Goal: Check status

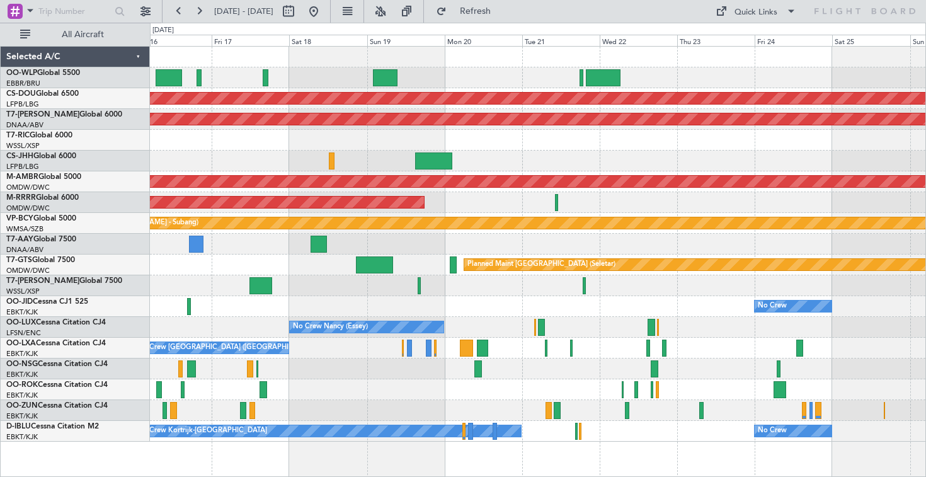
click at [453, 67] on div "Planned Maint London ([GEOGRAPHIC_DATA]) AOG Maint [GEOGRAPHIC_DATA] (Al Maktou…" at bounding box center [538, 244] width 776 height 395
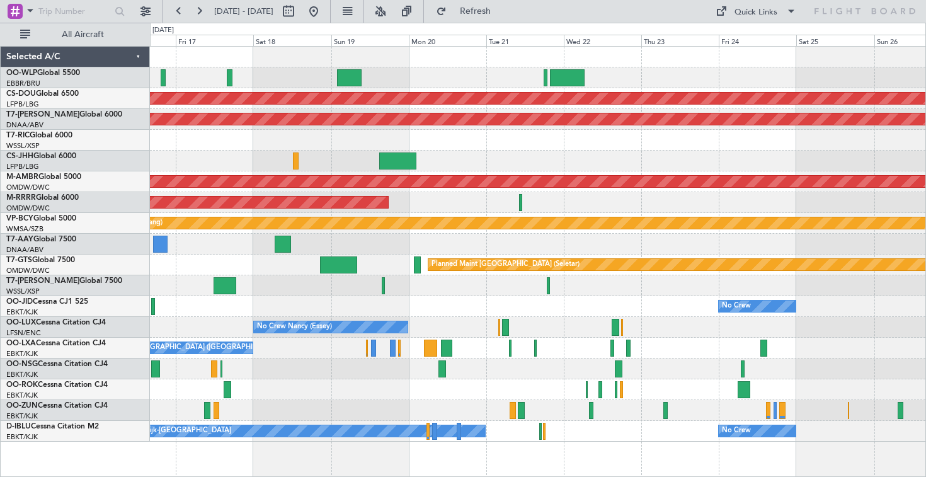
click at [343, 62] on div "Planned Maint London ([GEOGRAPHIC_DATA]) AOG Maint [GEOGRAPHIC_DATA] (Al Maktou…" at bounding box center [538, 244] width 776 height 395
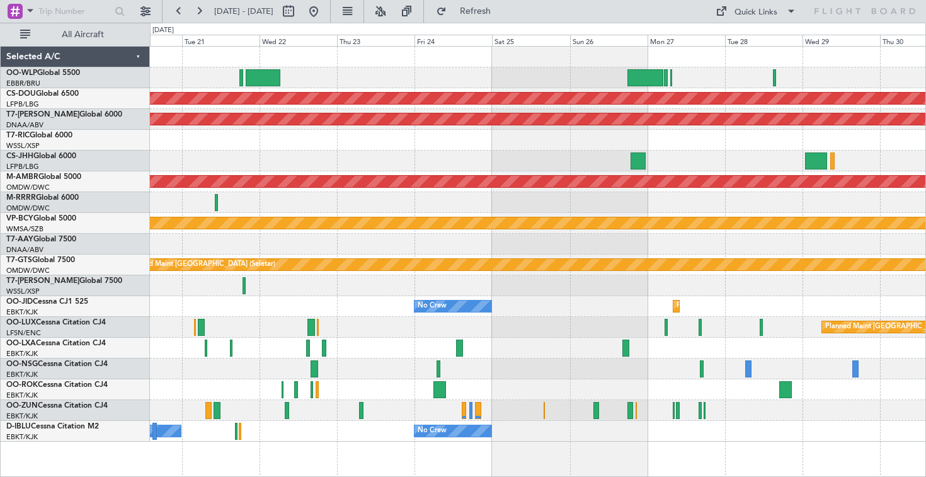
click at [558, 127] on div "Planned Maint London ([GEOGRAPHIC_DATA]) AOG Maint [GEOGRAPHIC_DATA] (Al Maktou…" at bounding box center [538, 244] width 776 height 395
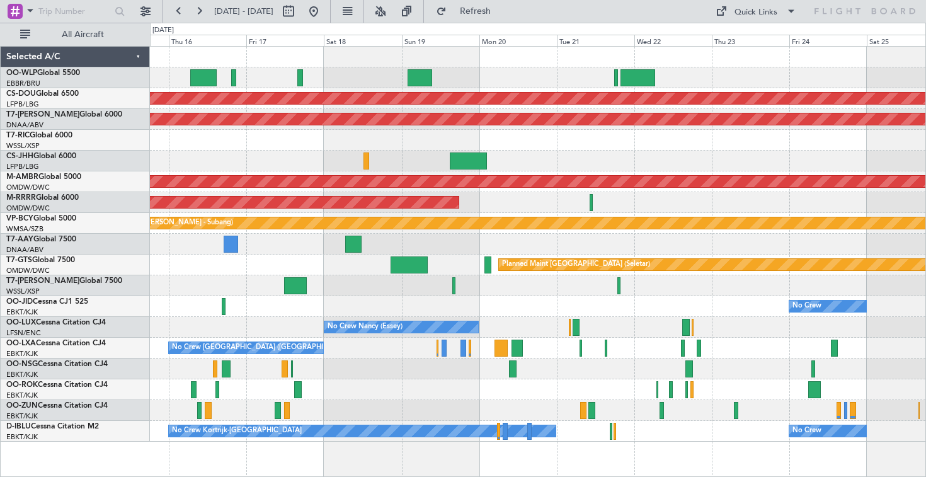
click at [540, 180] on div "Planned Maint London ([GEOGRAPHIC_DATA]) AOG Maint [GEOGRAPHIC_DATA] (Al Maktou…" at bounding box center [538, 244] width 776 height 395
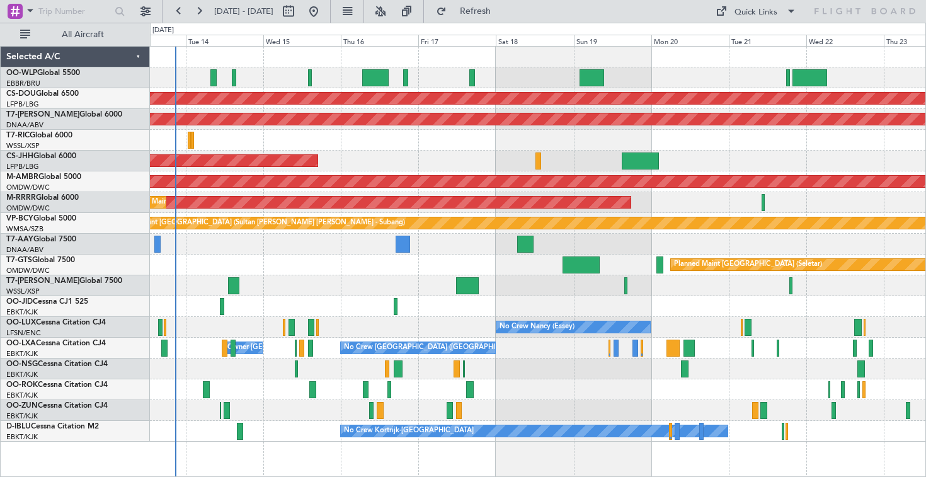
click at [401, 84] on div at bounding box center [538, 77] width 776 height 21
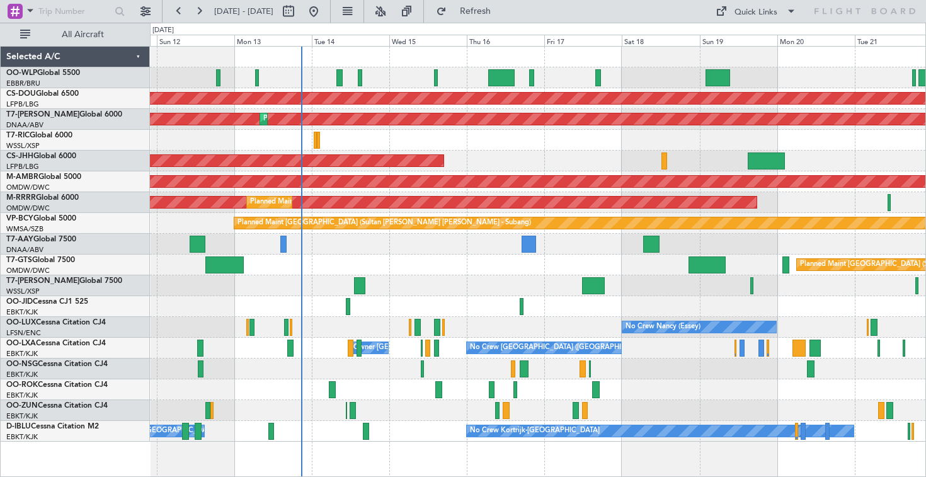
click at [506, 83] on div at bounding box center [538, 77] width 776 height 21
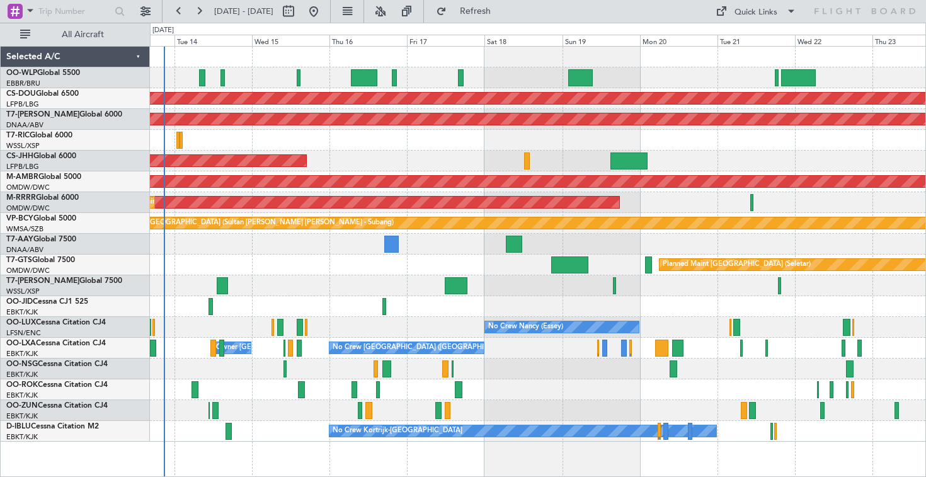
click at [473, 156] on div "Planned Maint [GEOGRAPHIC_DATA] ([GEOGRAPHIC_DATA])" at bounding box center [538, 161] width 776 height 21
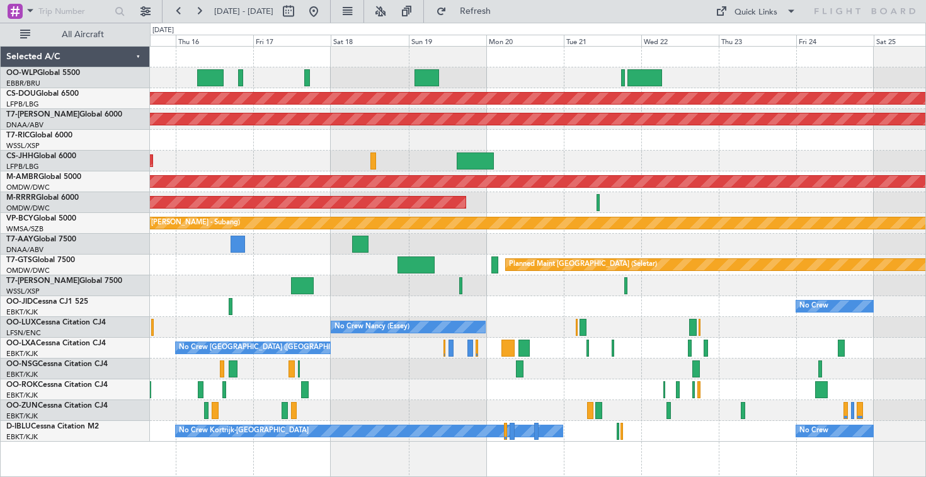
click at [544, 152] on div "Planned Maint London ([GEOGRAPHIC_DATA]) AOG Maint [GEOGRAPHIC_DATA] (Al Maktou…" at bounding box center [538, 244] width 776 height 395
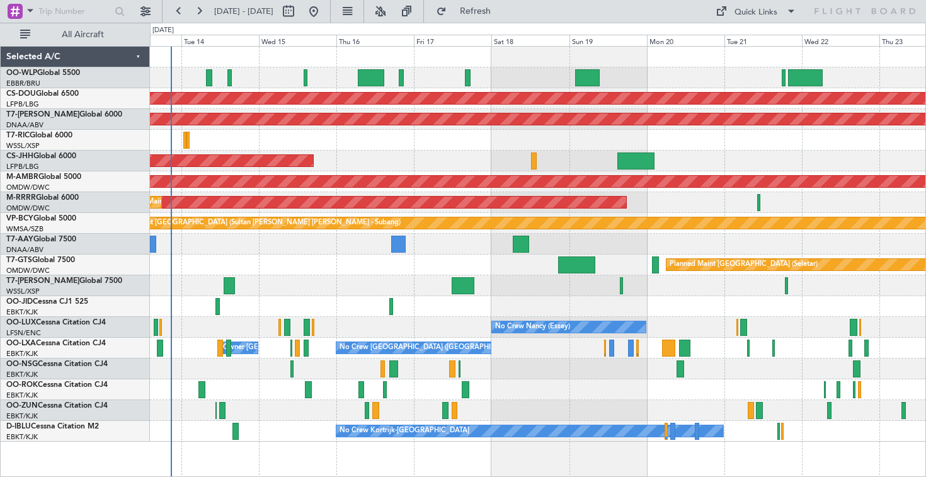
click at [500, 146] on div "Planned Maint London ([GEOGRAPHIC_DATA]) AOG Maint [GEOGRAPHIC_DATA] (Al Maktou…" at bounding box center [538, 244] width 776 height 395
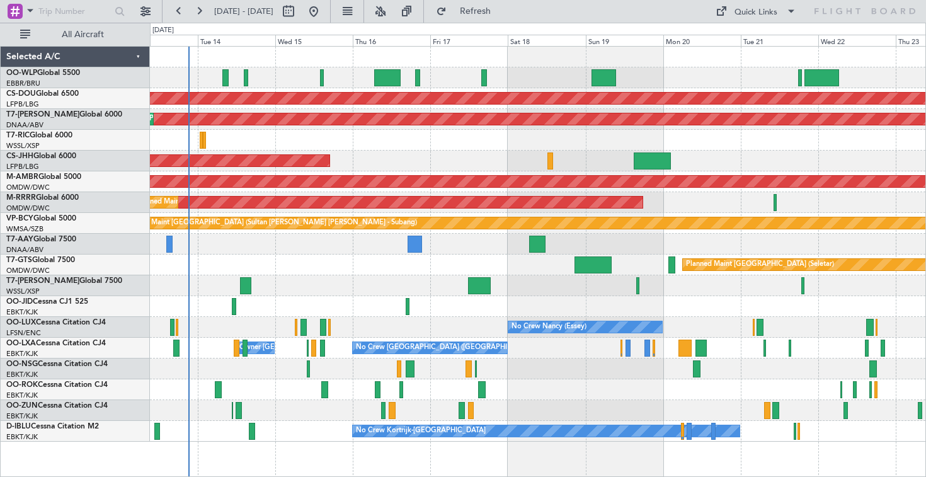
click at [318, 147] on div at bounding box center [538, 140] width 776 height 21
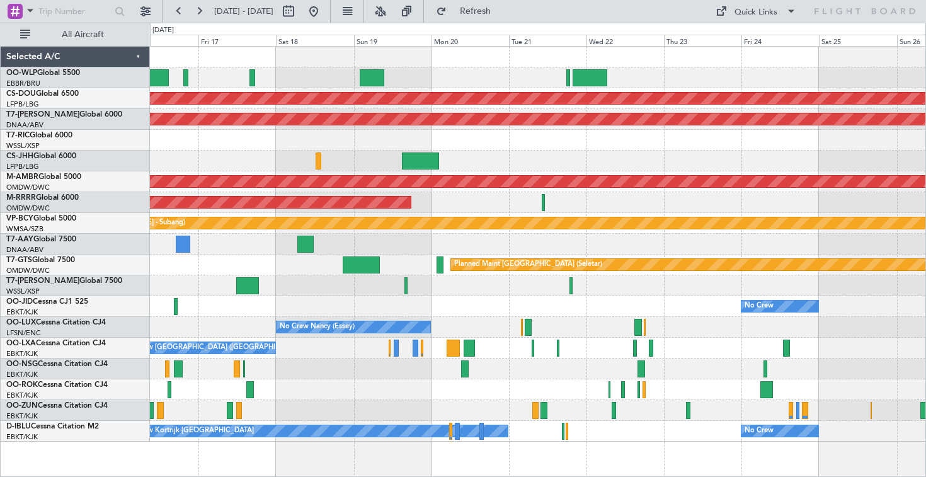
click at [292, 89] on div "Planned Maint London ([GEOGRAPHIC_DATA]) AOG Maint [GEOGRAPHIC_DATA] (Al Maktou…" at bounding box center [538, 244] width 776 height 395
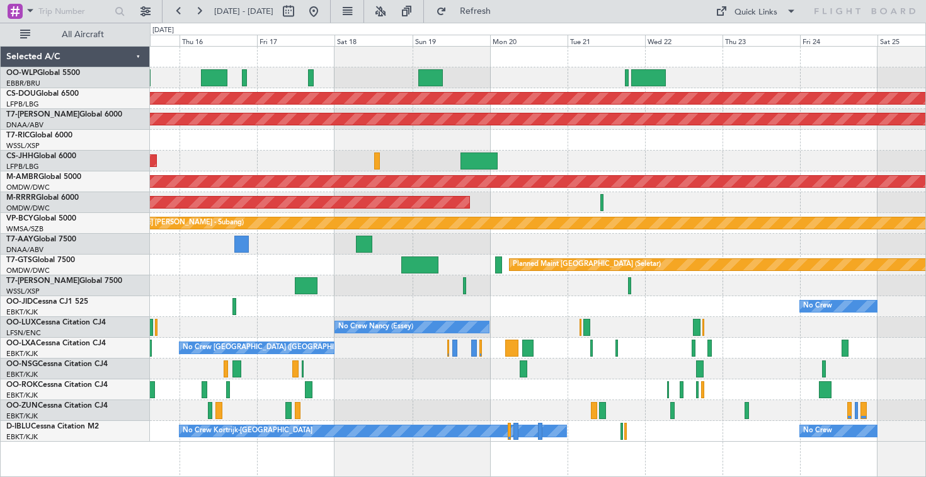
click at [587, 89] on div "Planned Maint London ([GEOGRAPHIC_DATA]) AOG Maint [GEOGRAPHIC_DATA] (Al Maktou…" at bounding box center [538, 244] width 776 height 395
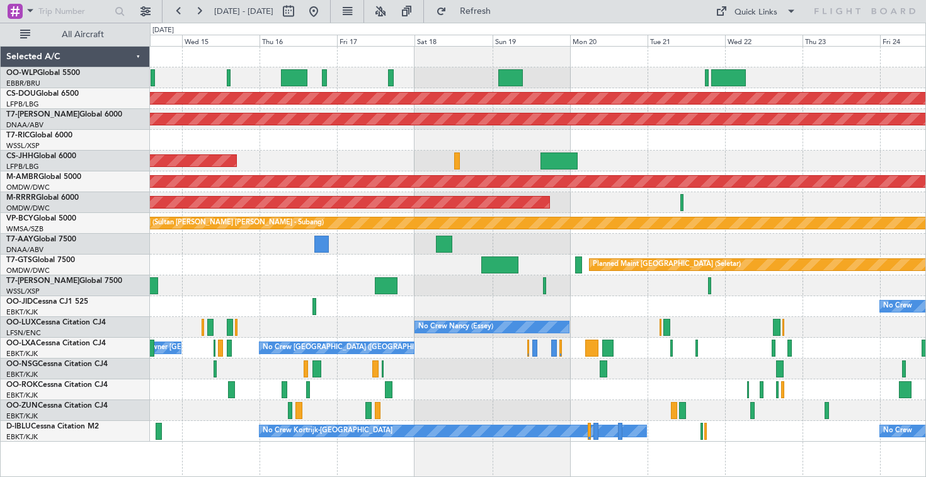
click at [672, 169] on div "Planned Maint [GEOGRAPHIC_DATA] ([GEOGRAPHIC_DATA])" at bounding box center [538, 161] width 776 height 21
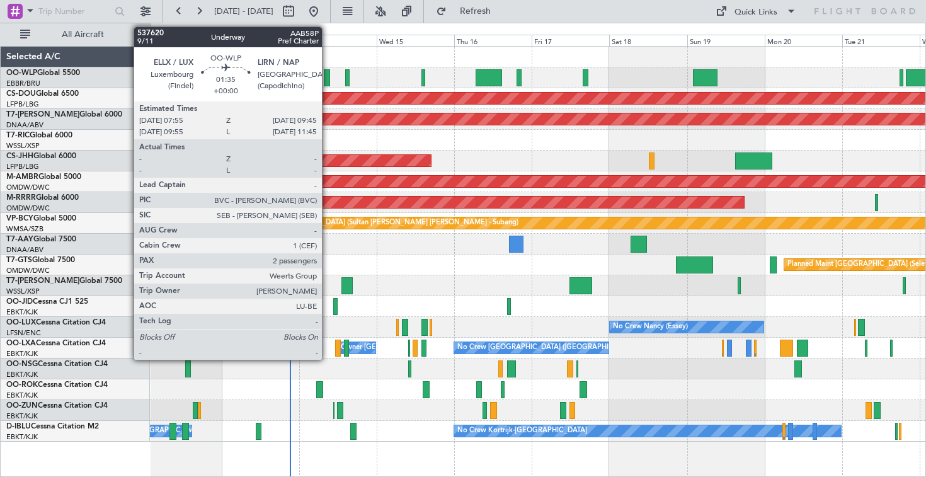
click at [328, 81] on div at bounding box center [327, 77] width 6 height 17
